Goal: Information Seeking & Learning: Compare options

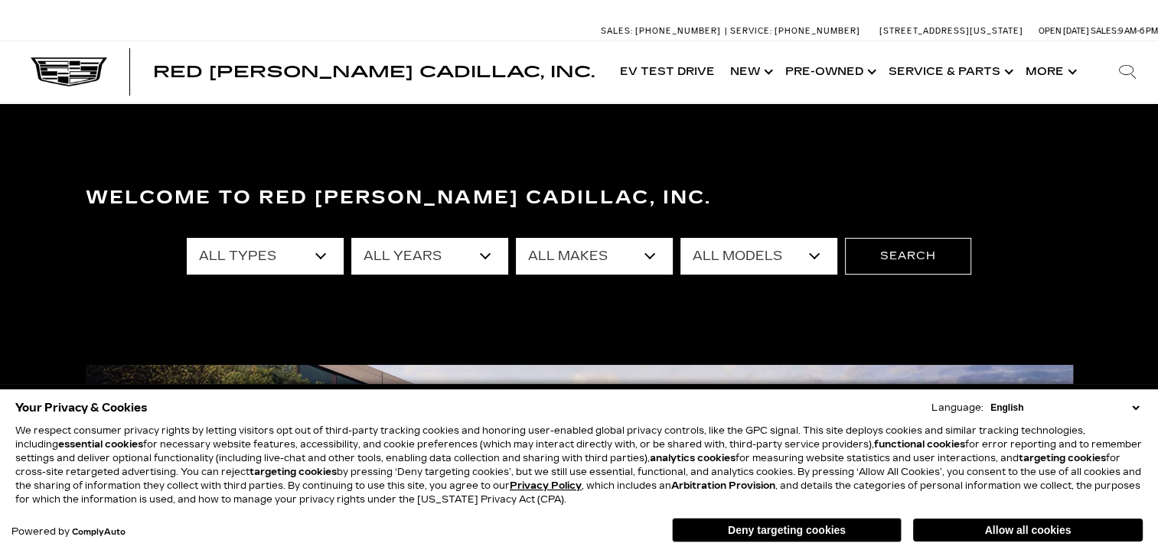
drag, startPoint x: 0, startPoint y: 0, endPoint x: 316, endPoint y: 259, distance: 408.3
click at [318, 254] on select "All Types New Used Certified Used Demo" at bounding box center [265, 256] width 157 height 37
select select "New"
click at [187, 238] on select "All Types New Used Certified Used Demo" at bounding box center [265, 256] width 157 height 37
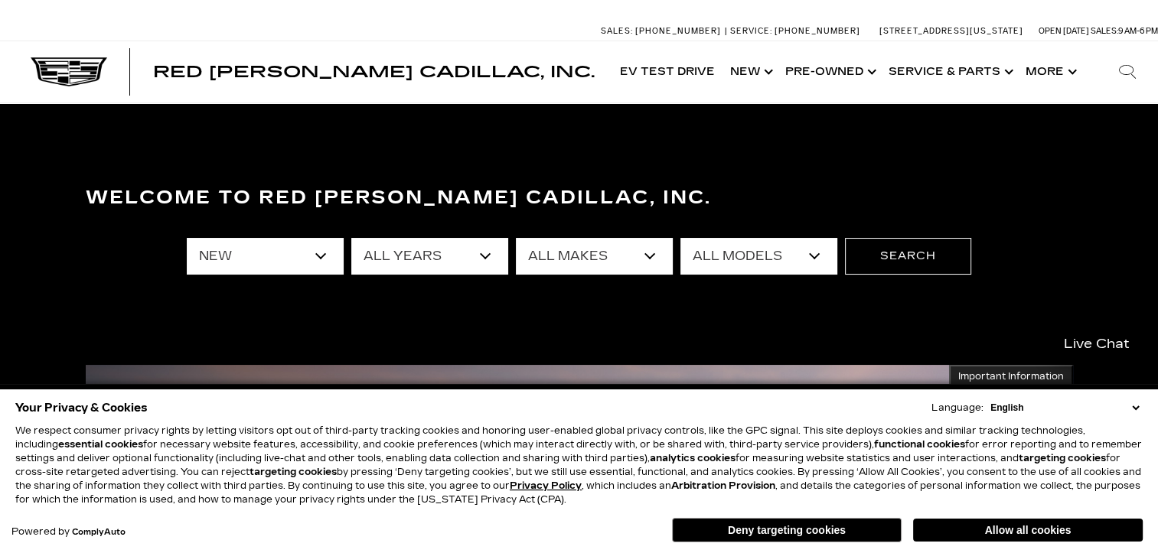
click at [482, 252] on select "All Years 2026 2025 2024" at bounding box center [429, 256] width 157 height 37
click at [490, 260] on select "All Years 2026 2025 2024" at bounding box center [429, 256] width 157 height 37
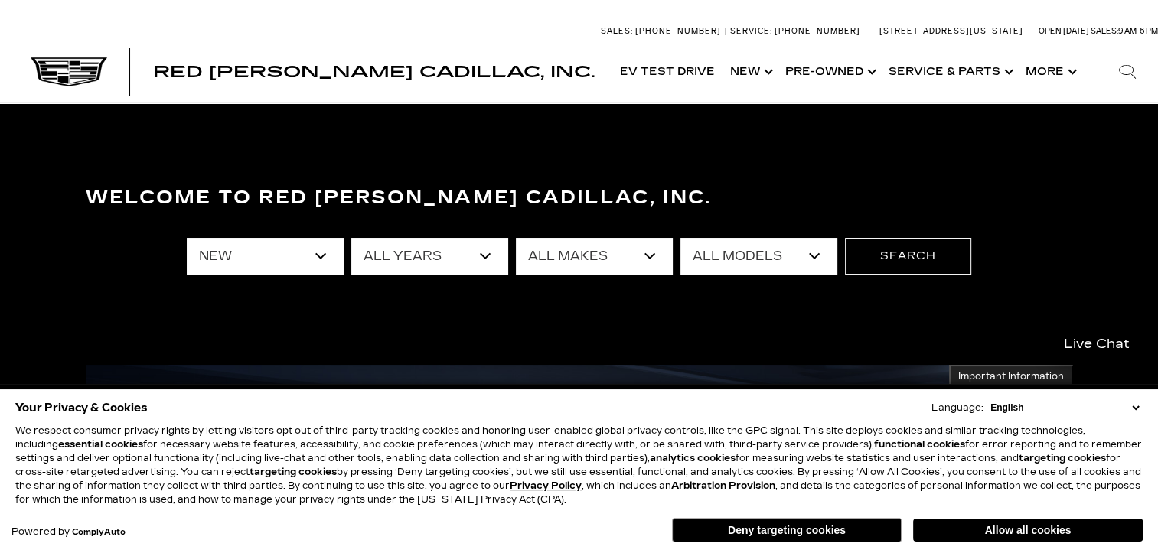
select select "2025"
click at [351, 238] on select "All Years 2026 2025 2024" at bounding box center [429, 256] width 157 height 37
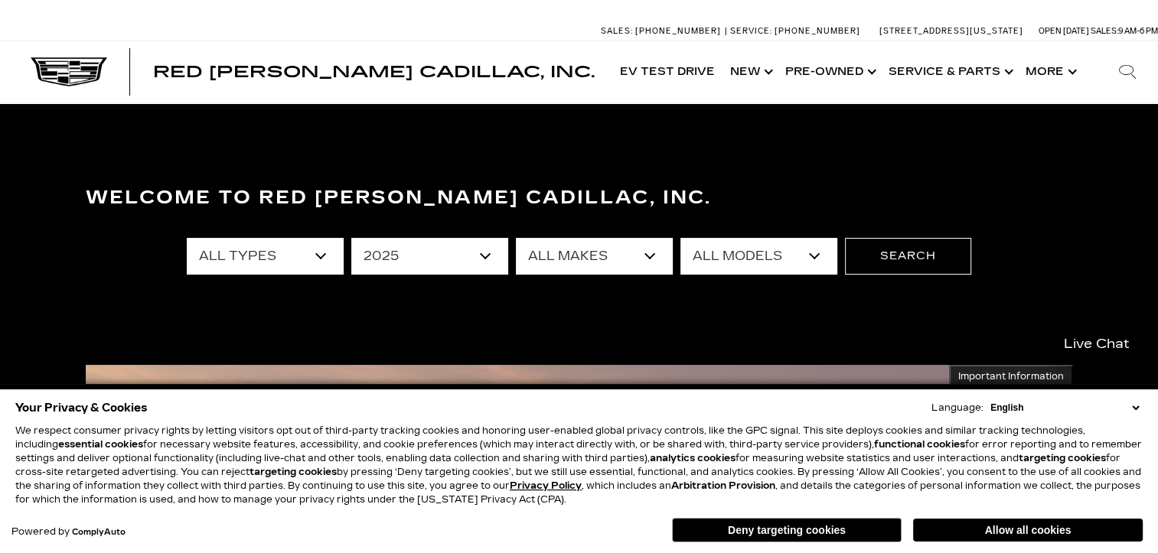
click at [610, 260] on select "All Makes Cadillac" at bounding box center [594, 256] width 157 height 37
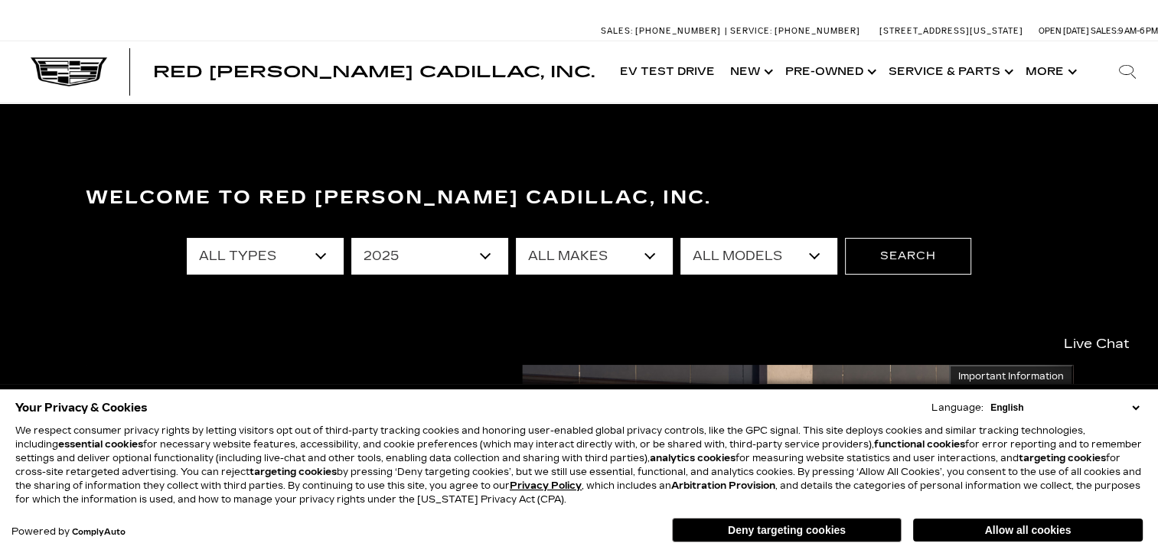
click at [612, 254] on select "All Makes Cadillac" at bounding box center [594, 256] width 157 height 37
select select "Cadillac"
click at [516, 238] on select "All Makes Cadillac" at bounding box center [594, 256] width 157 height 37
click at [734, 259] on select "All Models CT4 Escalade Escalade ESV ESCALADE IQ LYRIQ OPTIQ XT5 XT6" at bounding box center [758, 256] width 157 height 37
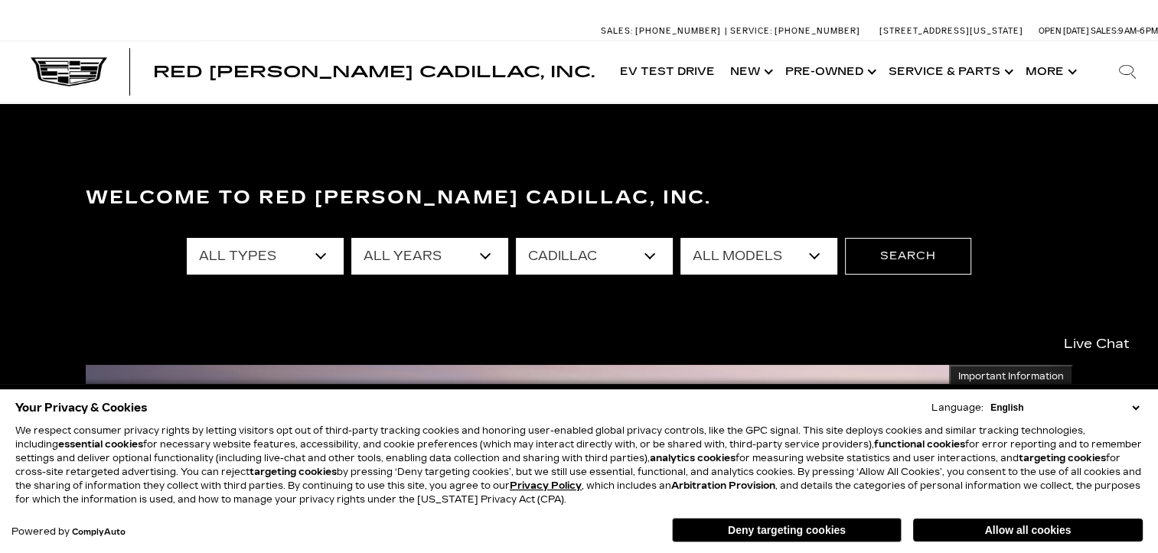
click at [680, 238] on select "All Models CT4 Escalade Escalade ESV ESCALADE IQ LYRIQ OPTIQ XT5 XT6" at bounding box center [758, 256] width 157 height 37
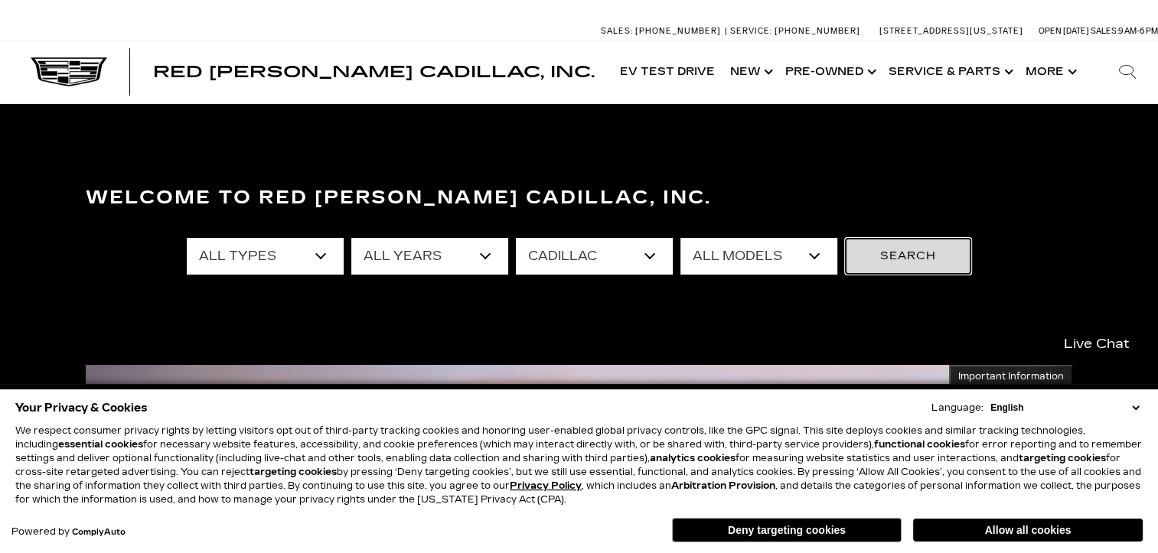
click at [879, 261] on button "Search" at bounding box center [908, 256] width 126 height 37
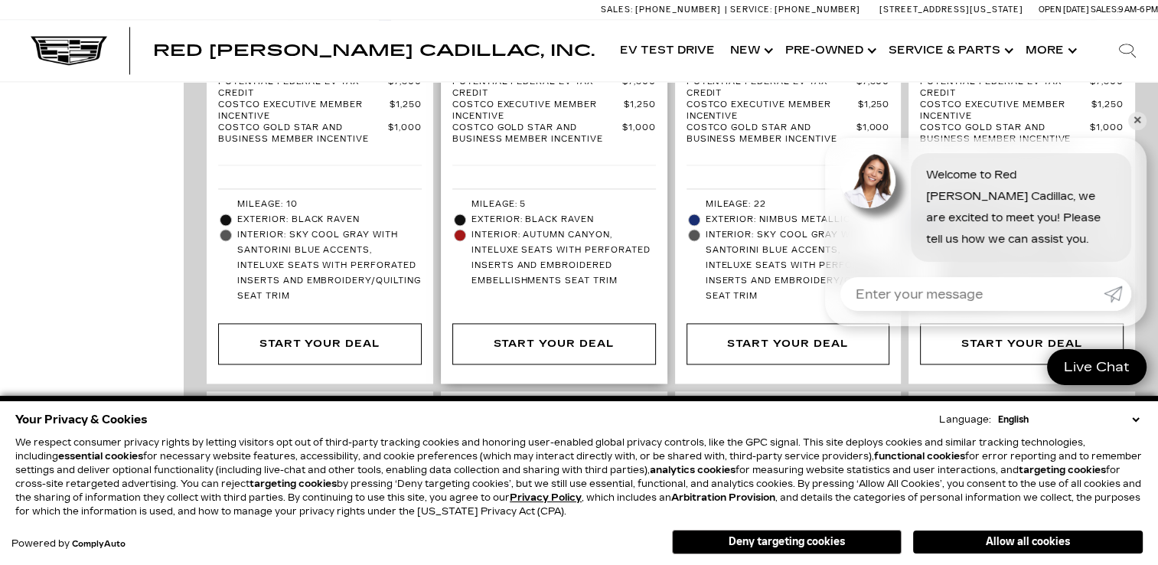
scroll to position [2448, 0]
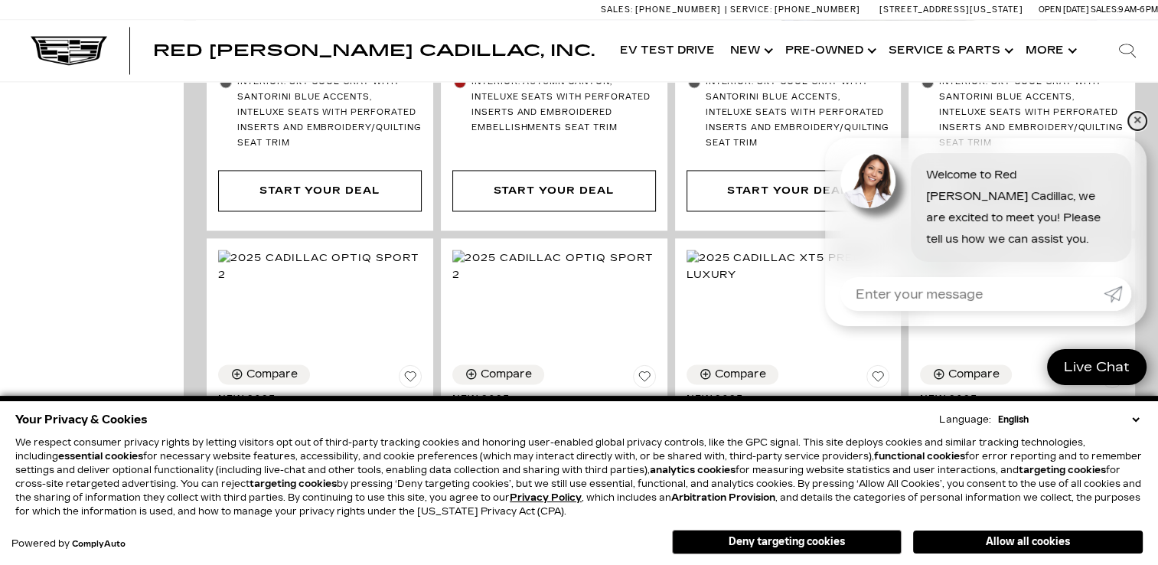
click at [1132, 122] on link "✕" at bounding box center [1137, 121] width 18 height 18
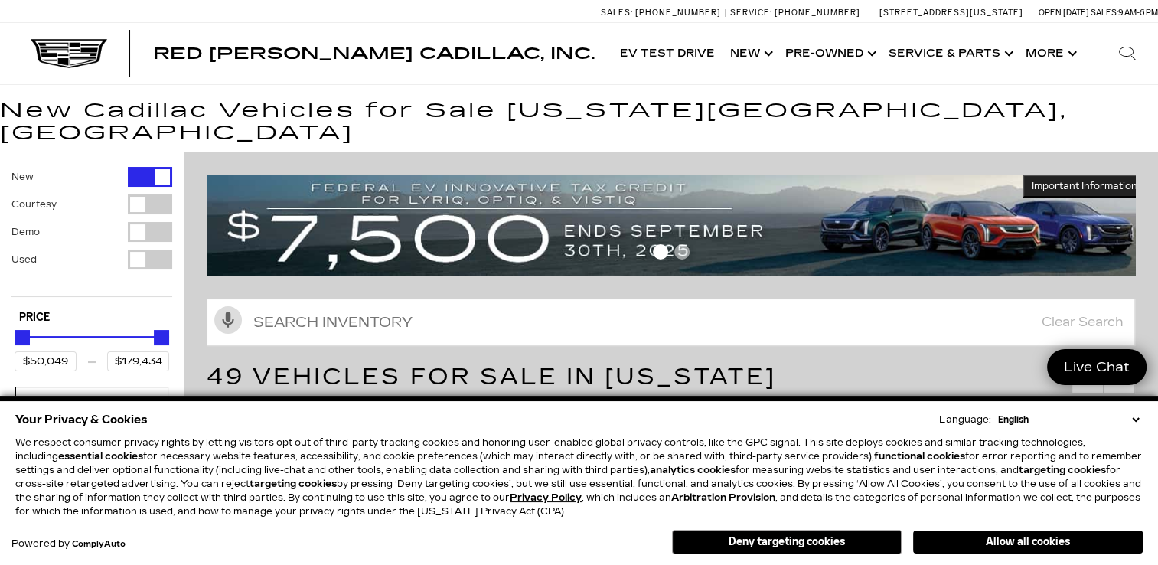
scroll to position [0, 0]
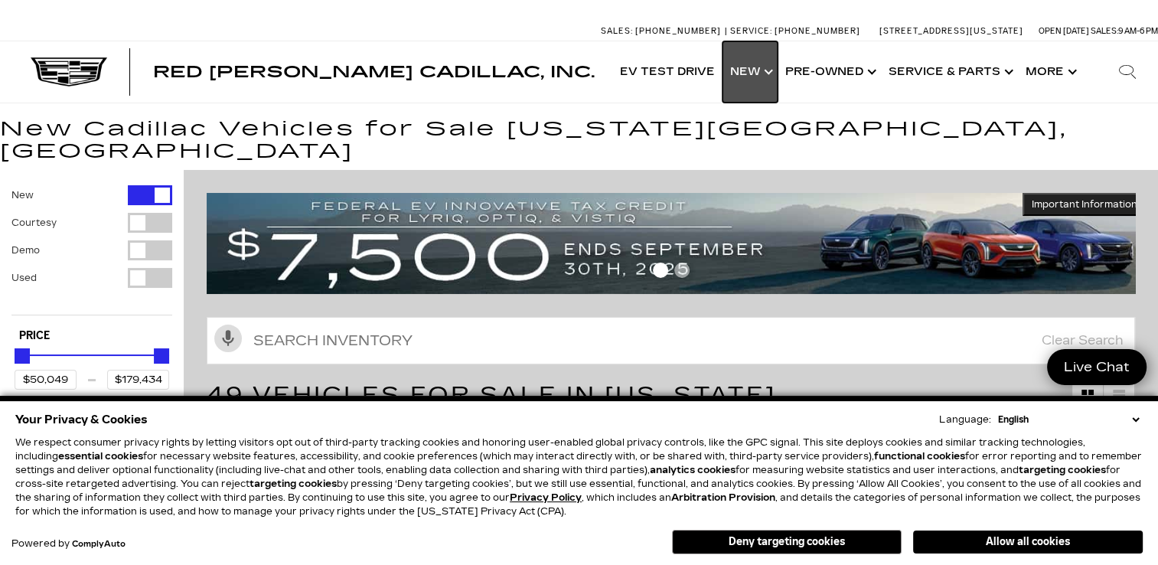
click at [744, 78] on link "Show New" at bounding box center [749, 71] width 55 height 61
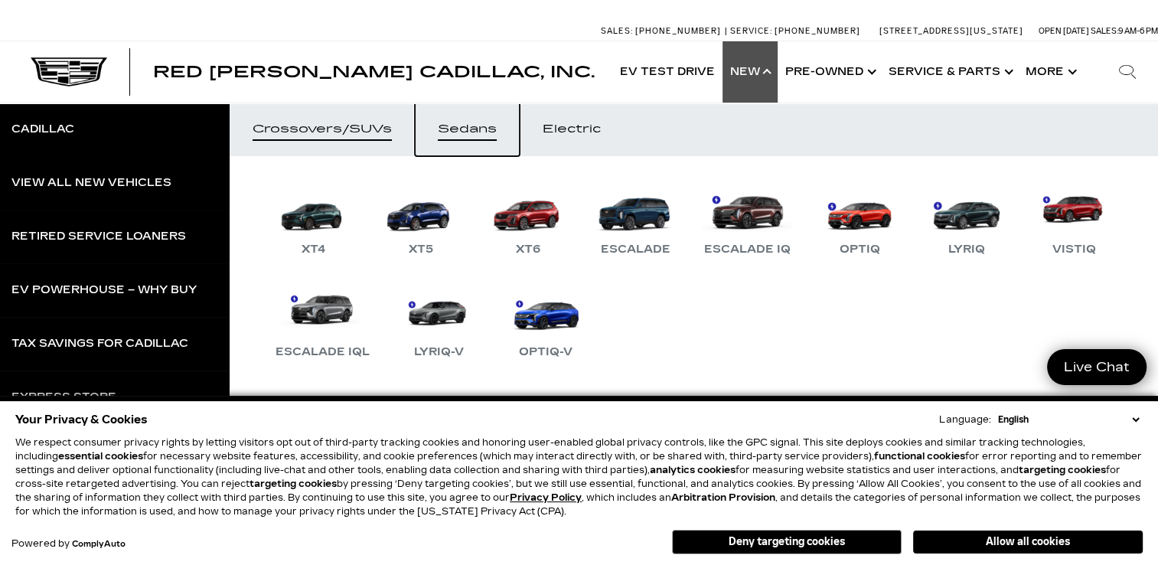
click at [454, 130] on div "Sedans" at bounding box center [467, 129] width 59 height 11
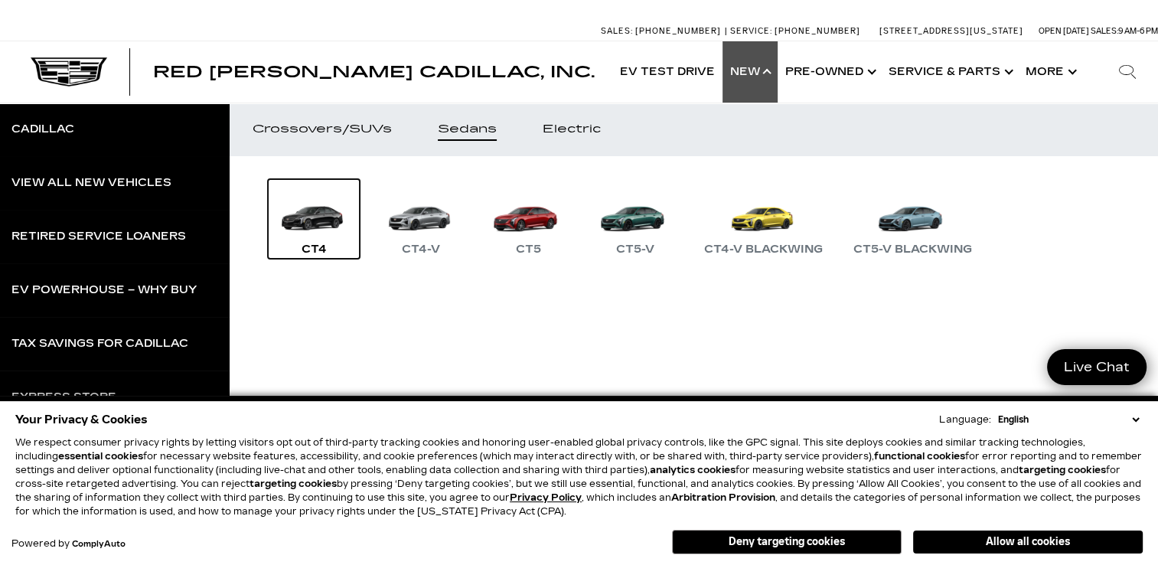
click at [321, 221] on link "CT4" at bounding box center [314, 219] width 92 height 80
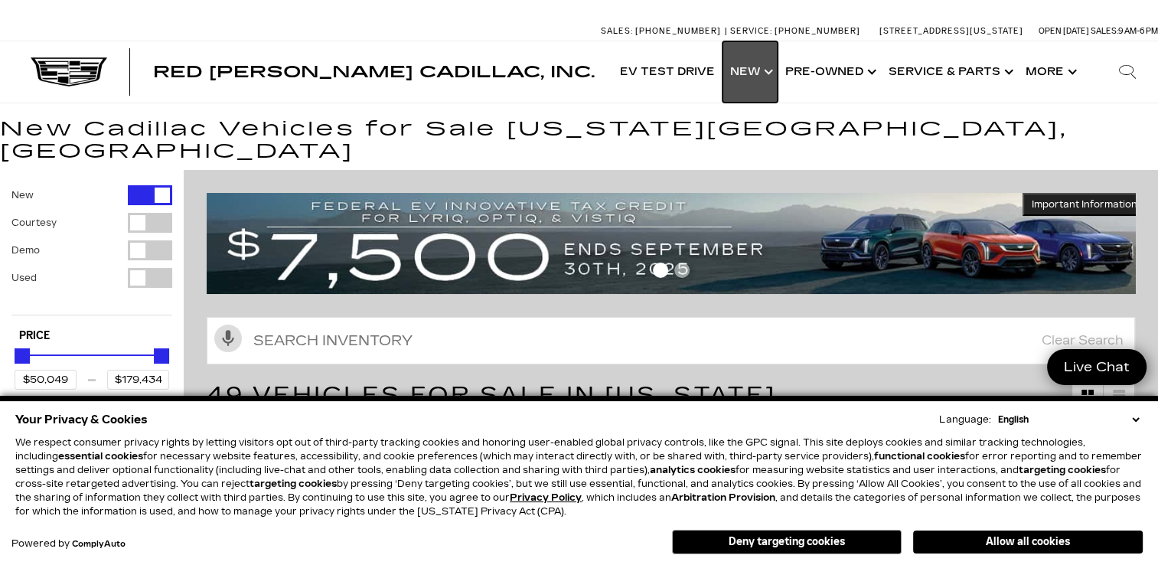
click at [756, 67] on link "Show New" at bounding box center [749, 71] width 55 height 61
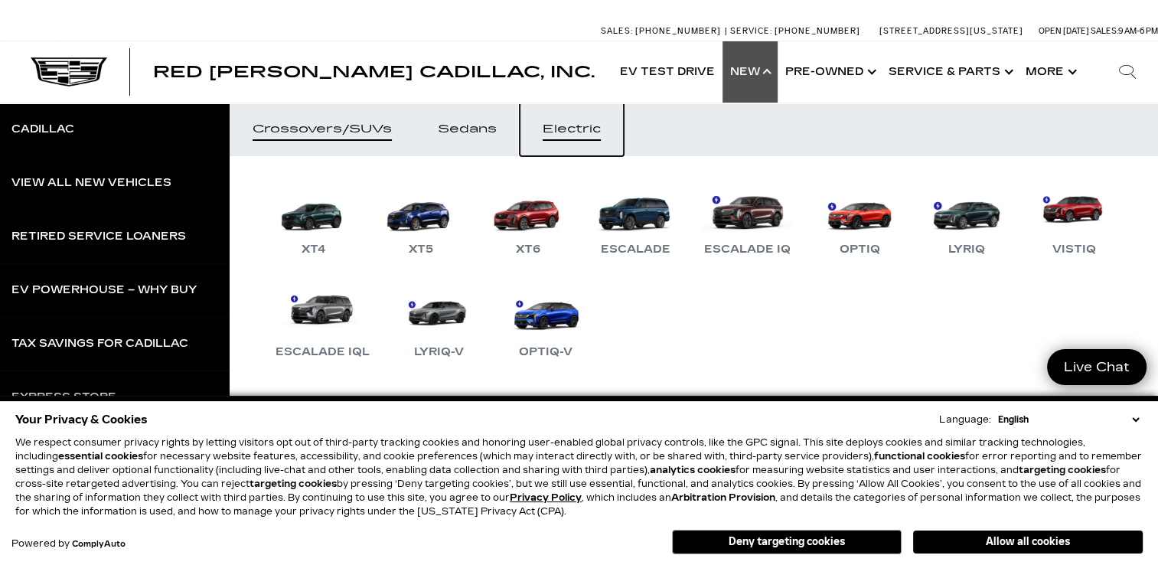
click at [588, 128] on div "Electric" at bounding box center [571, 129] width 58 height 11
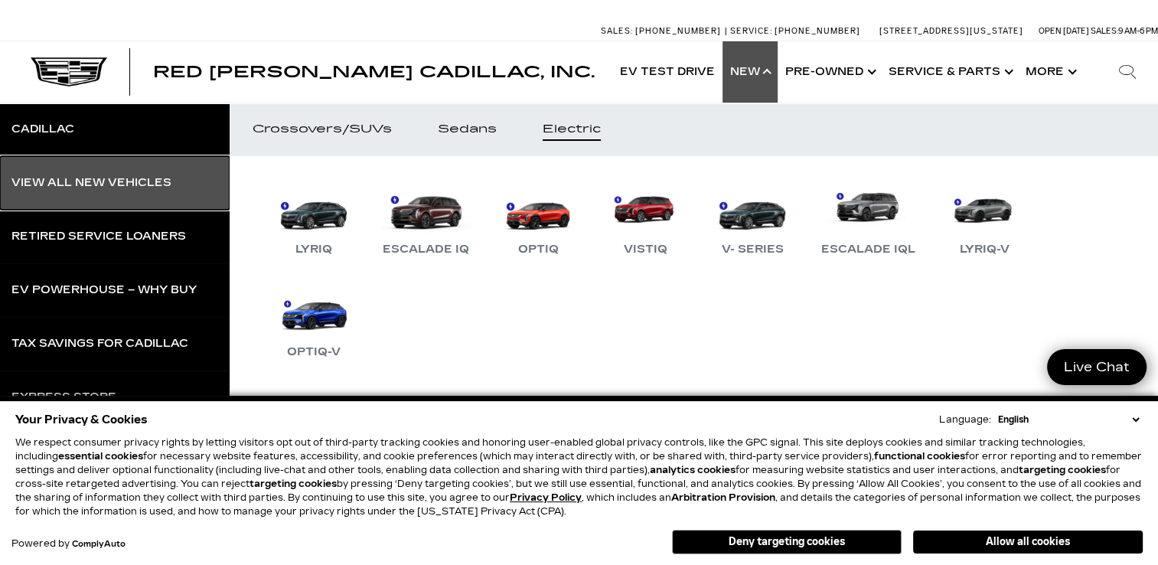
click at [92, 181] on div "View All New Vehicles" at bounding box center [91, 182] width 160 height 11
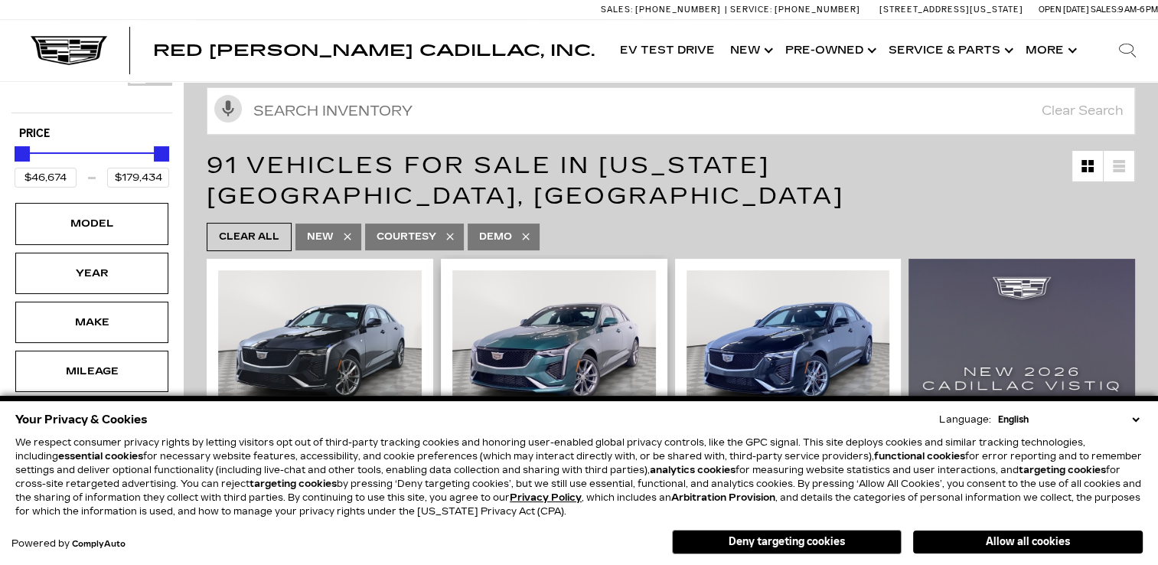
scroll to position [306, 0]
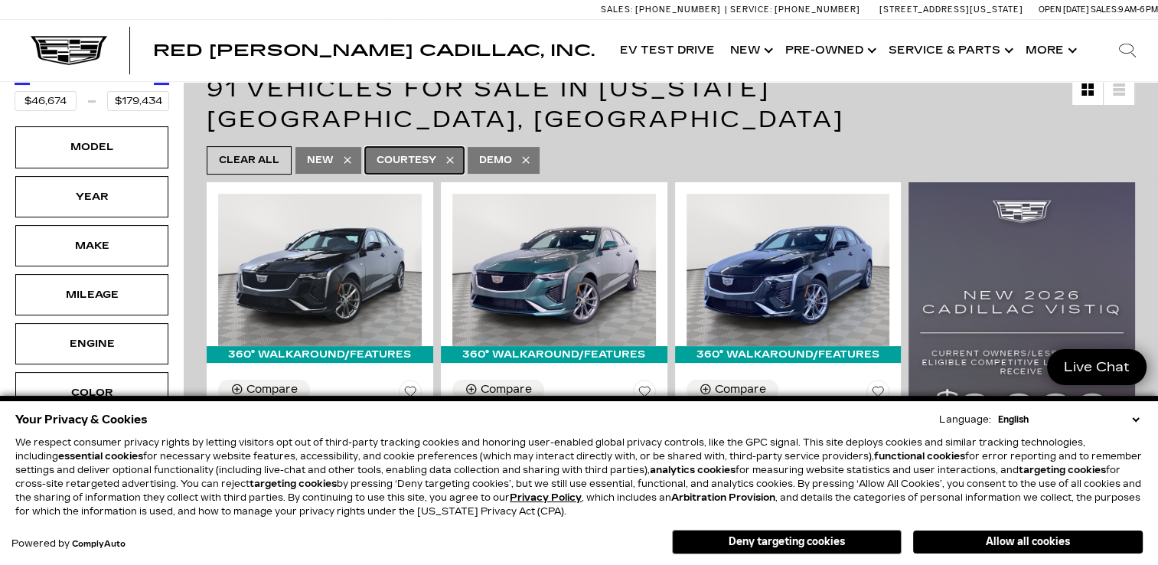
click at [419, 151] on span "Courtesy" at bounding box center [406, 160] width 60 height 19
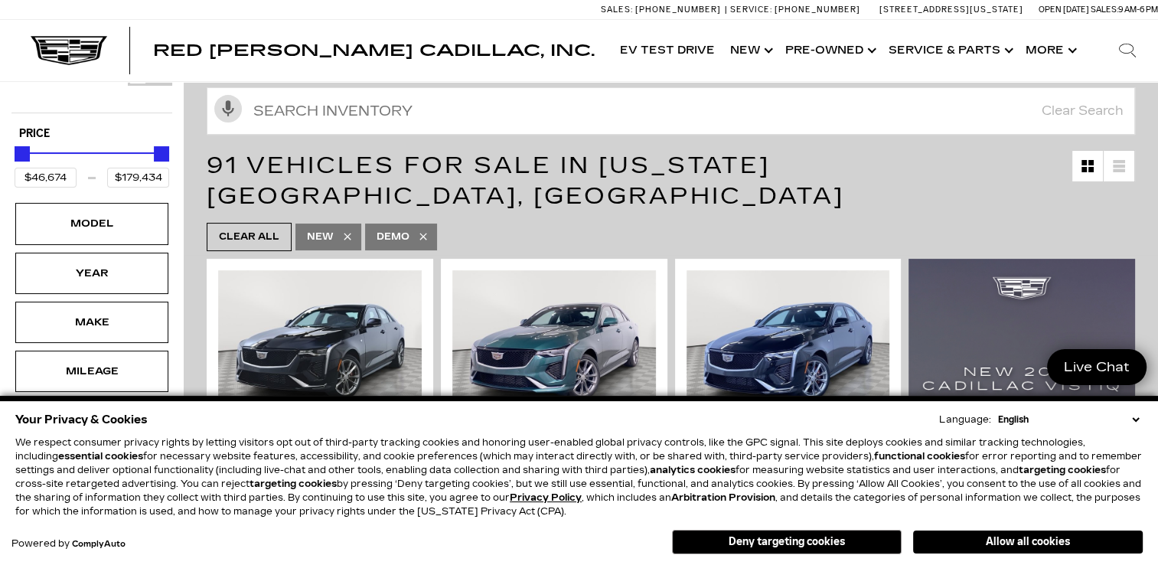
click at [424, 230] on icon at bounding box center [423, 236] width 12 height 12
type input "$50,049"
